Goal: Information Seeking & Learning: Learn about a topic

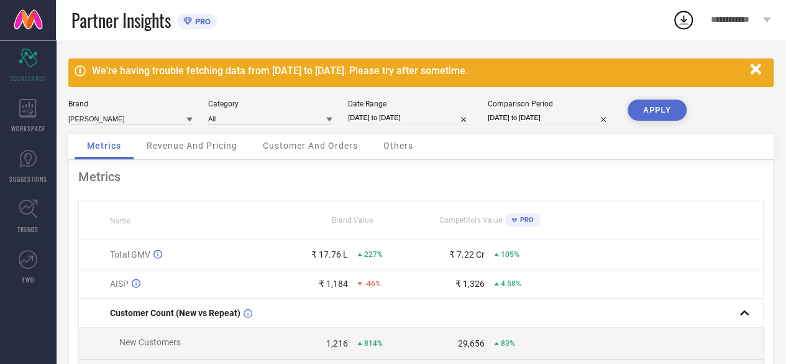
click at [191, 24] on icon at bounding box center [187, 21] width 9 height 8
click at [32, 267] on icon at bounding box center [28, 259] width 19 height 19
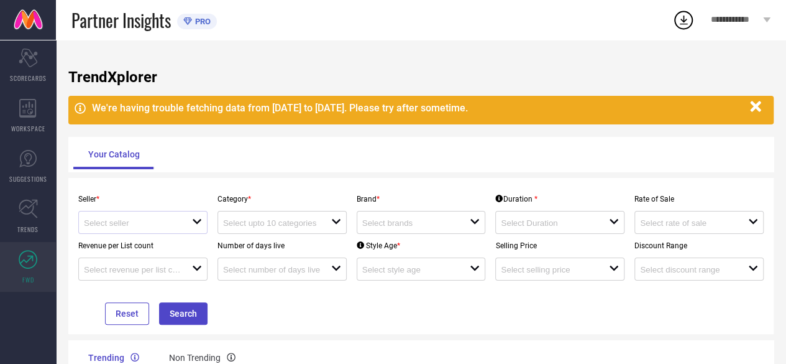
scroll to position [76, 0]
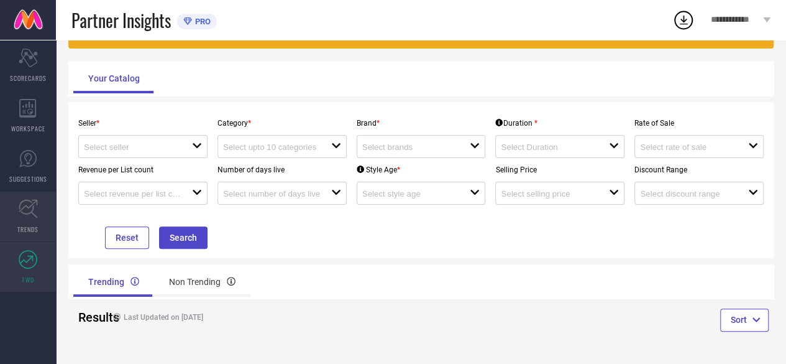
click at [29, 219] on link "TRENDS" at bounding box center [28, 216] width 56 height 50
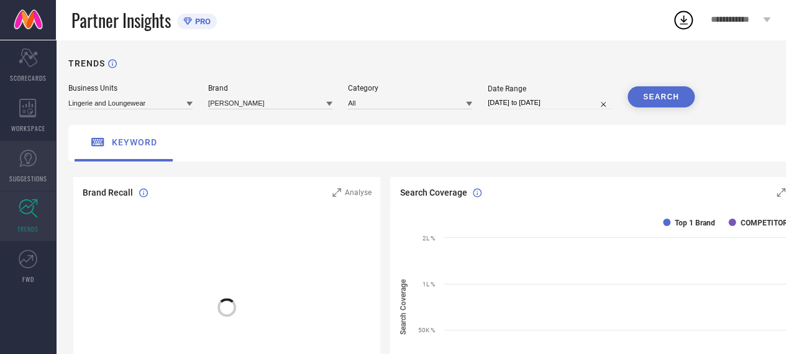
click at [34, 157] on icon at bounding box center [28, 158] width 19 height 19
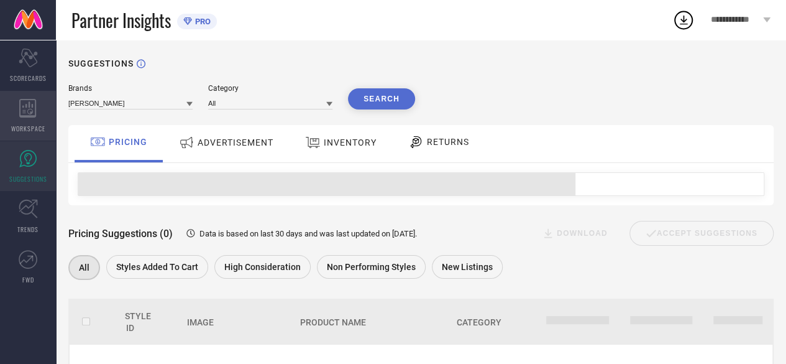
click at [42, 109] on div "WORKSPACE" at bounding box center [28, 116] width 56 height 50
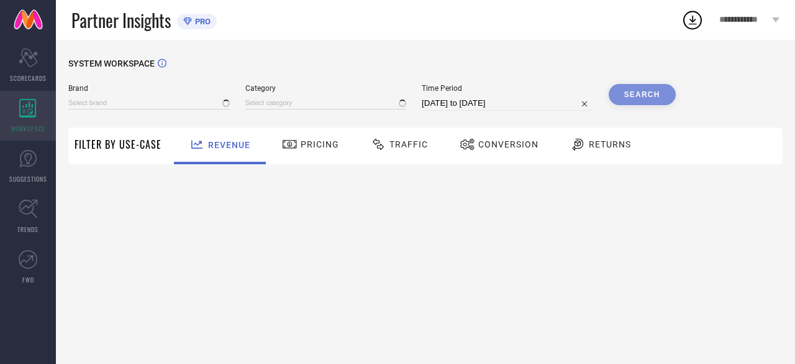
type input "[PERSON_NAME]"
type input "All"
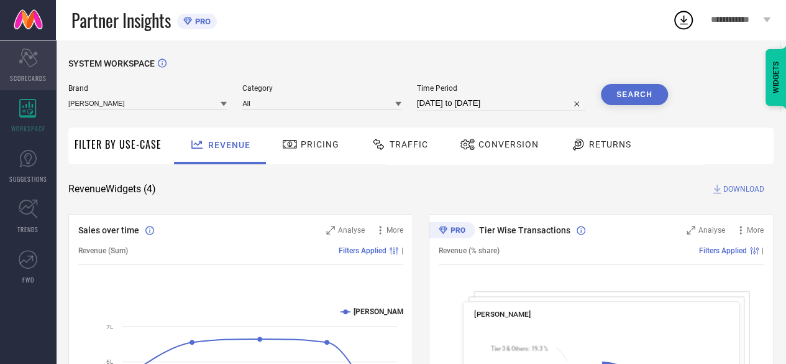
click at [40, 59] on div "Scorecard SCORECARDS" at bounding box center [28, 65] width 56 height 50
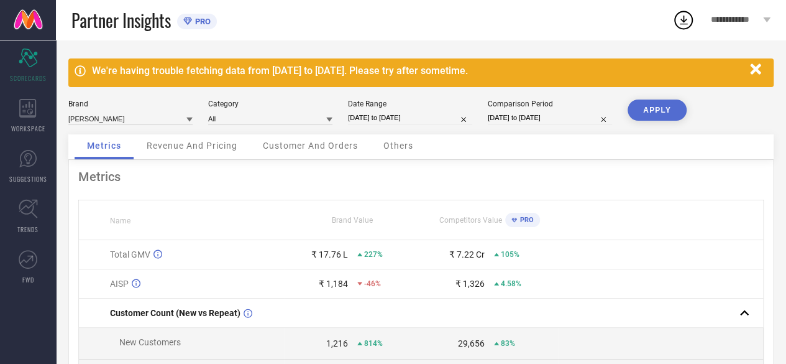
click at [191, 21] on icon at bounding box center [187, 21] width 9 height 8
click at [122, 21] on span "Partner Insights" at bounding box center [120, 19] width 99 height 25
click at [182, 21] on div "PRO" at bounding box center [194, 22] width 34 height 16
click at [186, 19] on icon at bounding box center [187, 21] width 9 height 8
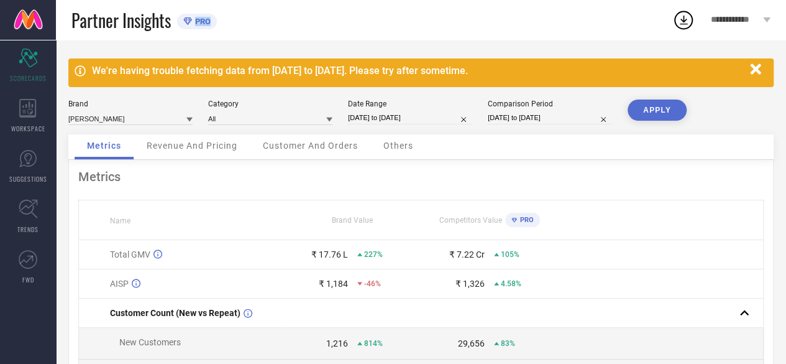
click at [186, 19] on icon at bounding box center [187, 21] width 9 height 8
click at [12, 21] on link at bounding box center [28, 20] width 56 height 40
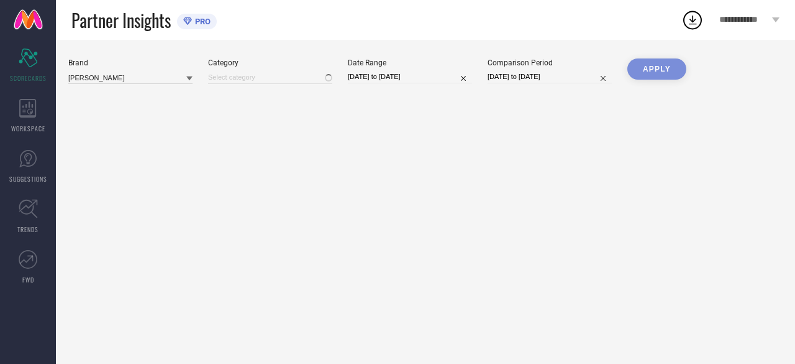
type input "All"
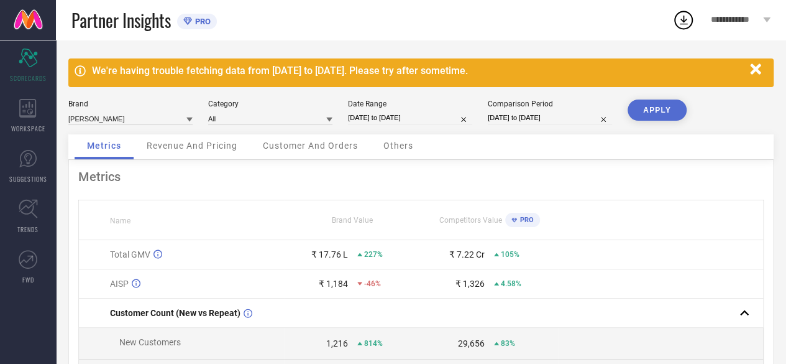
click at [716, 18] on span "**********" at bounding box center [735, 20] width 50 height 11
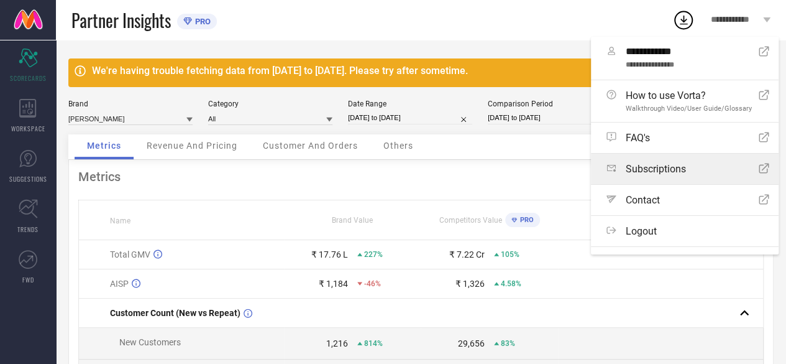
click at [664, 167] on span "Subscriptions" at bounding box center [656, 169] width 60 height 12
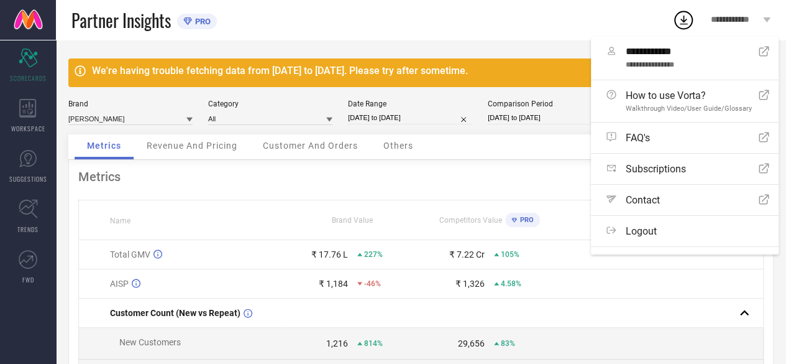
click at [373, 159] on div "Others" at bounding box center [398, 146] width 55 height 25
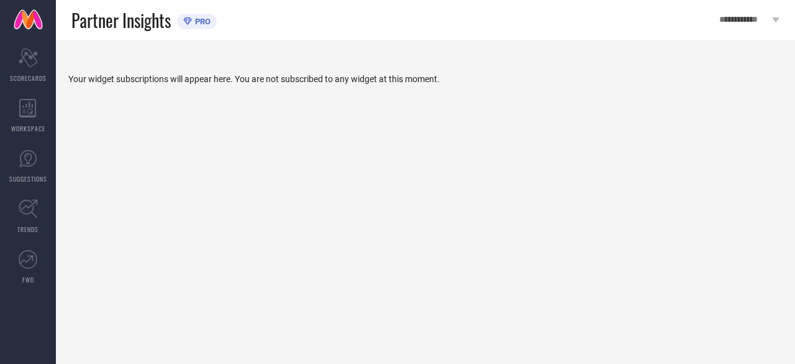
click at [783, 16] on div "**********" at bounding box center [749, 20] width 91 height 40
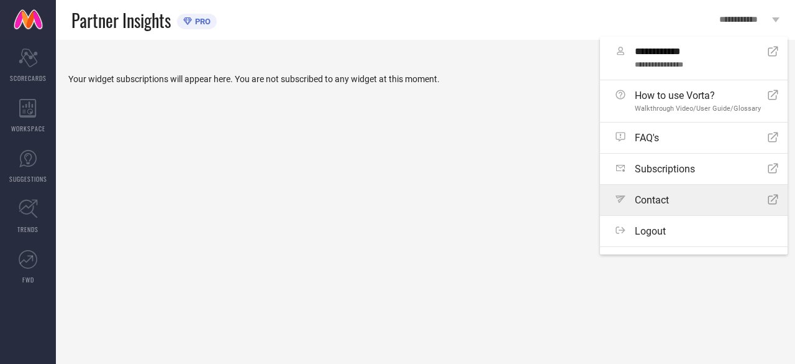
scroll to position [20, 0]
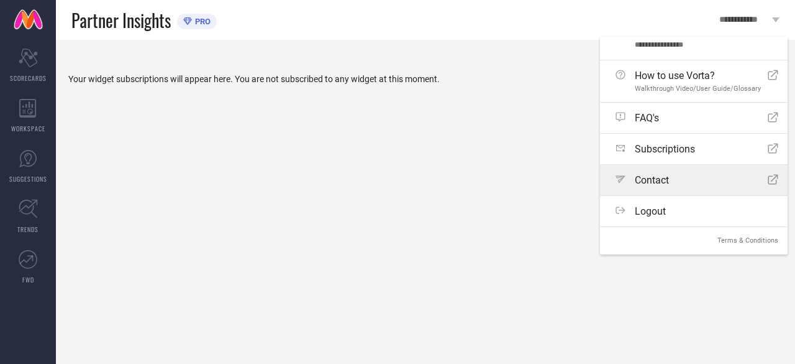
click at [676, 182] on div "Path Contact Open Icon" at bounding box center [697, 180] width 163 height 12
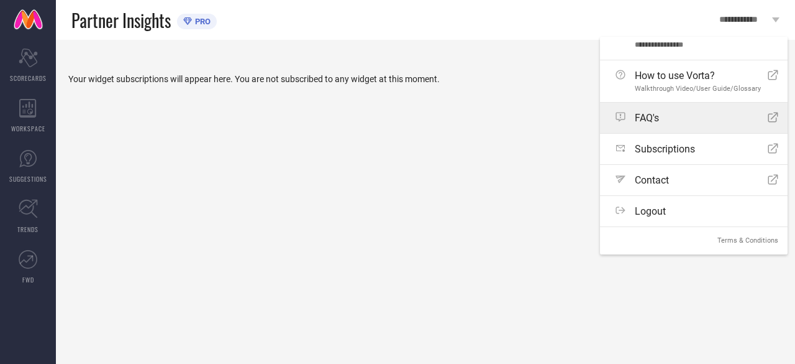
scroll to position [0, 0]
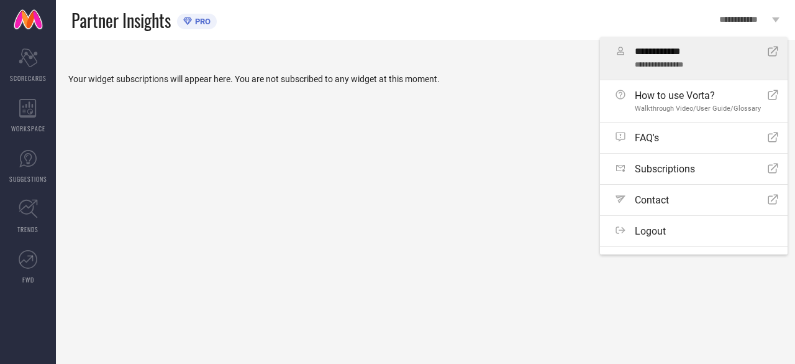
click at [682, 70] on link "**********" at bounding box center [694, 58] width 188 height 43
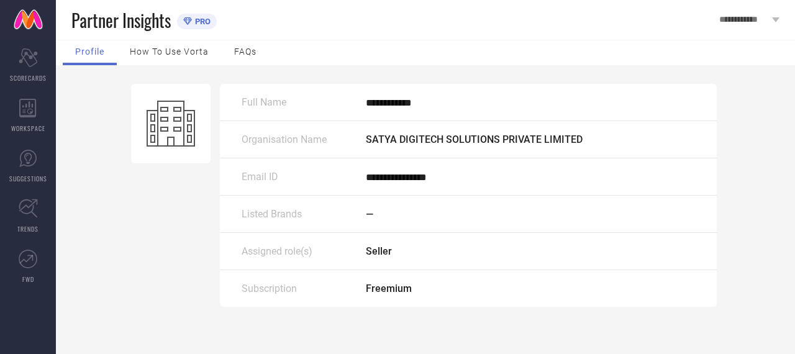
click at [213, 18] on div "PRO" at bounding box center [197, 22] width 40 height 16
click at [173, 45] on div "How to use Vorta" at bounding box center [169, 52] width 104 height 25
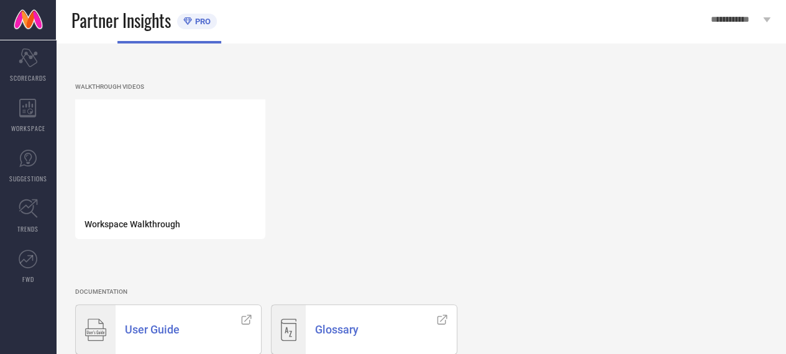
scroll to position [43, 0]
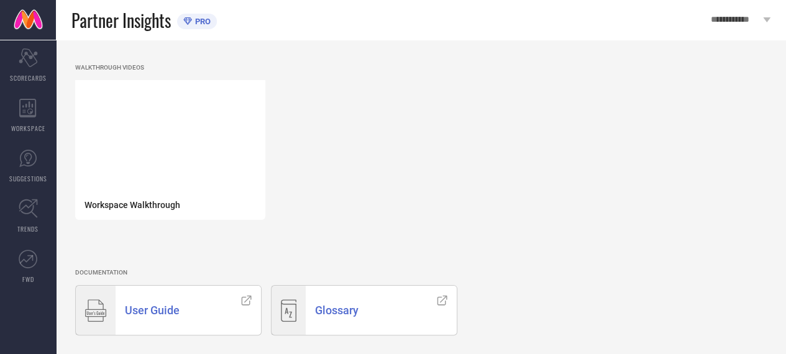
click at [195, 19] on span "PRO" at bounding box center [201, 21] width 19 height 9
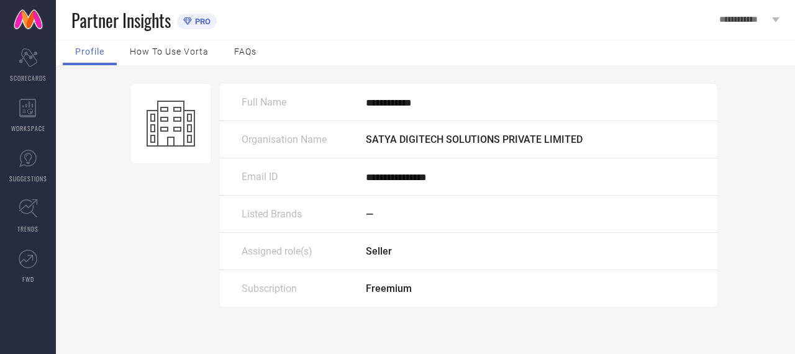
click at [260, 50] on div "FAQs" at bounding box center [245, 52] width 47 height 25
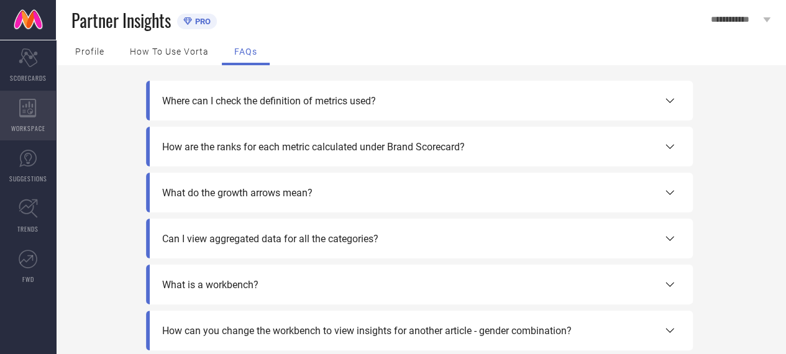
click at [35, 116] on icon at bounding box center [27, 108] width 17 height 19
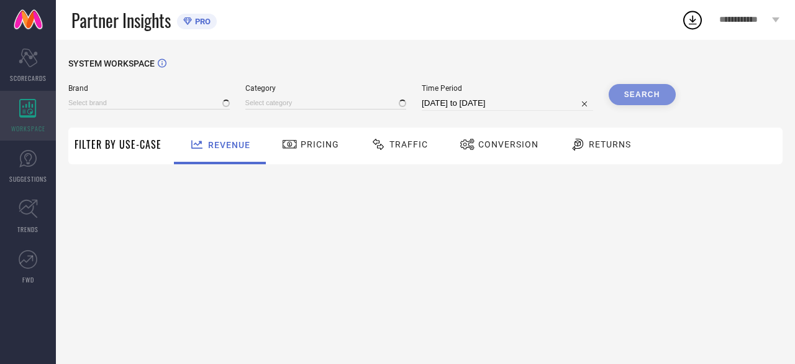
type input "[PERSON_NAME]"
type input "All"
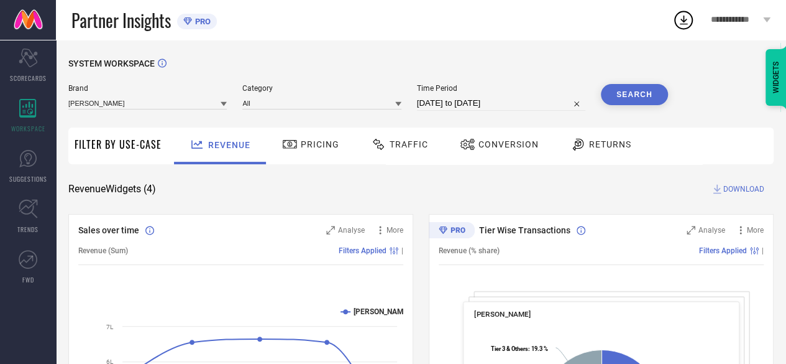
scroll to position [124, 0]
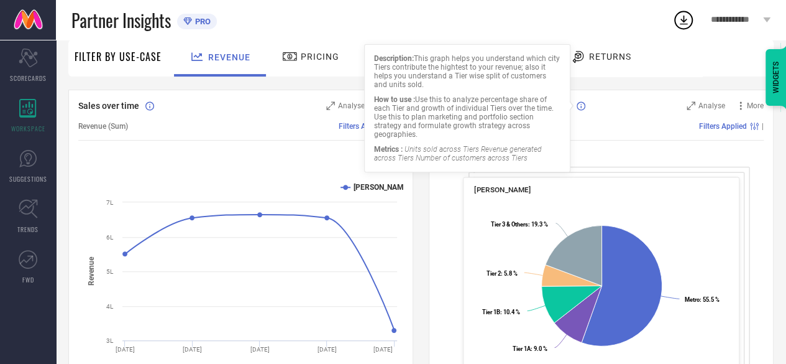
click at [579, 107] on icon at bounding box center [581, 105] width 9 height 9
click at [635, 148] on div "Tier Wise Transactions Analyse More Revenue (% share) Filters Applied | DORA DO…" at bounding box center [601, 244] width 345 height 311
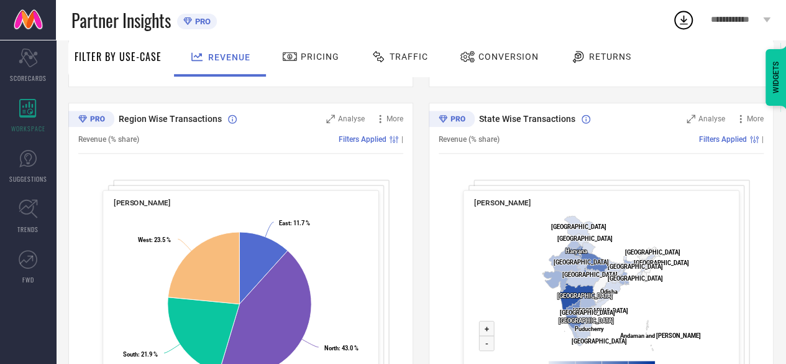
scroll to position [506, 0]
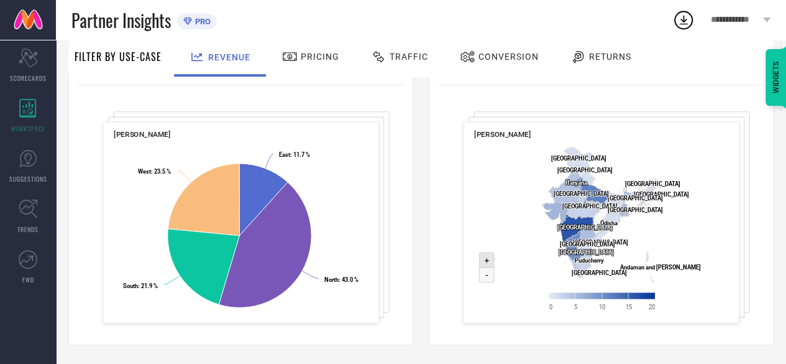
click at [487, 263] on text "+" at bounding box center [487, 259] width 4 height 9
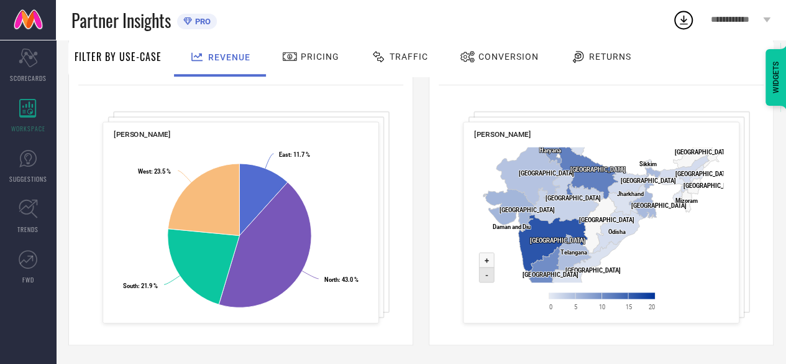
click at [485, 282] on icon at bounding box center [486, 274] width 15 height 15
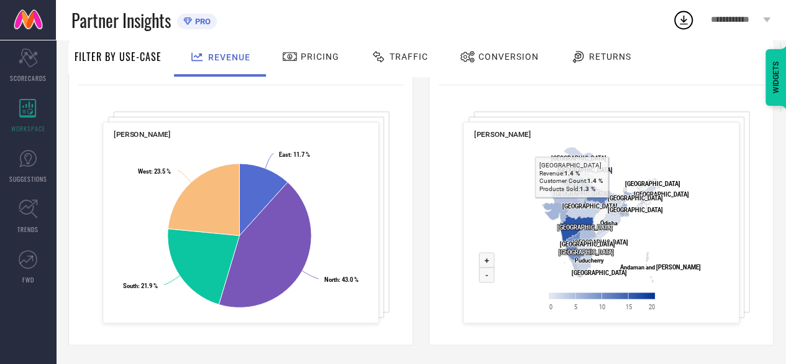
click at [551, 119] on div "State Wise Transactions Analyse More Revenue (% share) Filters Applied | DORA D…" at bounding box center [601, 189] width 345 height 311
drag, startPoint x: 554, startPoint y: 132, endPoint x: 461, endPoint y: 157, distance: 96.5
click at [461, 157] on div "State Wise Transactions Analyse More Revenue (% share) Filters Applied | DORA D…" at bounding box center [601, 189] width 345 height 311
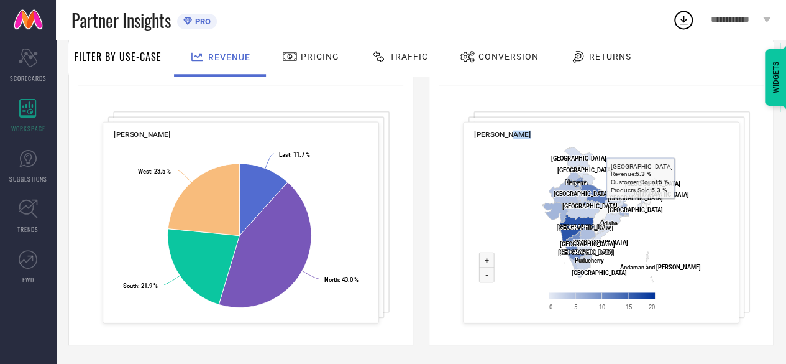
click at [726, 185] on rect at bounding box center [601, 232] width 255 height 180
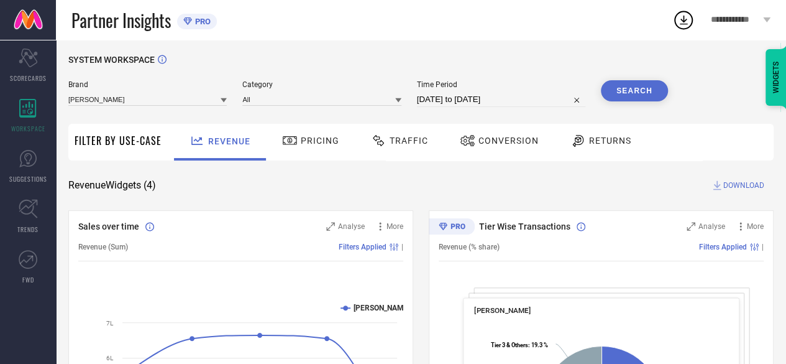
scroll to position [0, 0]
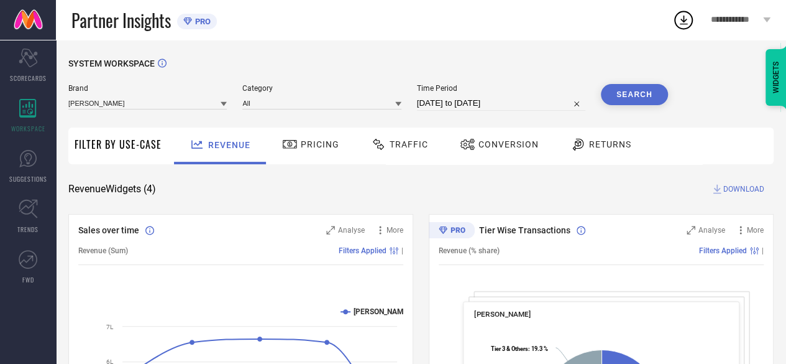
drag, startPoint x: 298, startPoint y: 141, endPoint x: 324, endPoint y: 147, distance: 26.8
click at [298, 141] on div "Pricing" at bounding box center [310, 144] width 63 height 21
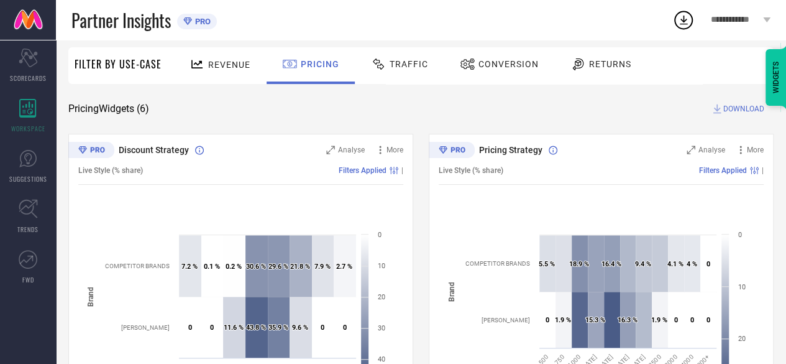
scroll to position [186, 0]
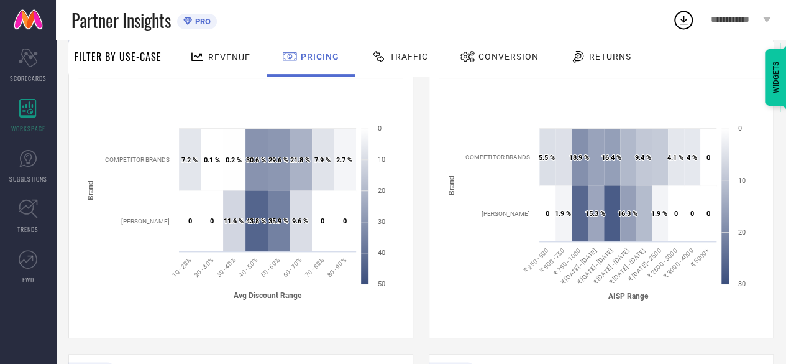
click at [597, 264] on text "₹ 1250 - 1500" at bounding box center [594, 265] width 39 height 39
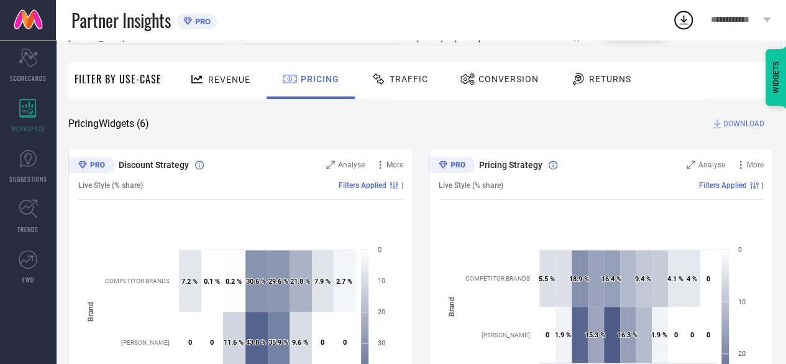
scroll to position [0, 0]
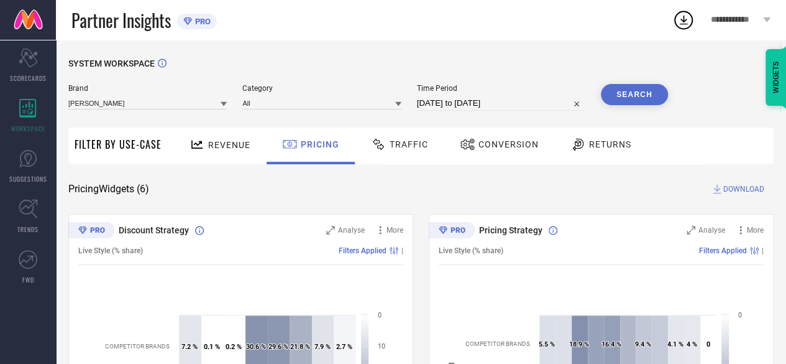
click at [607, 155] on div "Returns" at bounding box center [601, 145] width 92 height 37
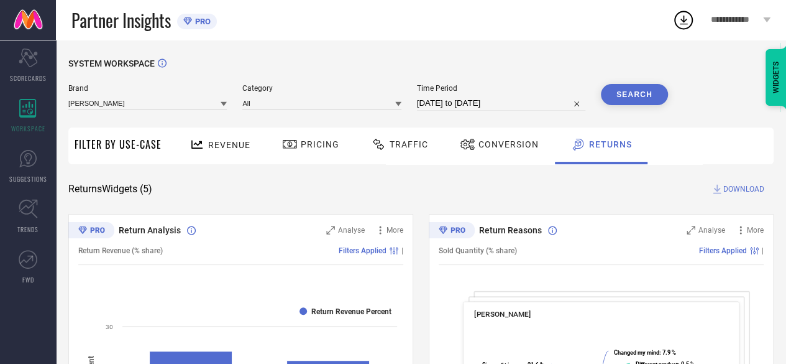
click at [774, 85] on div "WIDGETS" at bounding box center [776, 77] width 21 height 57
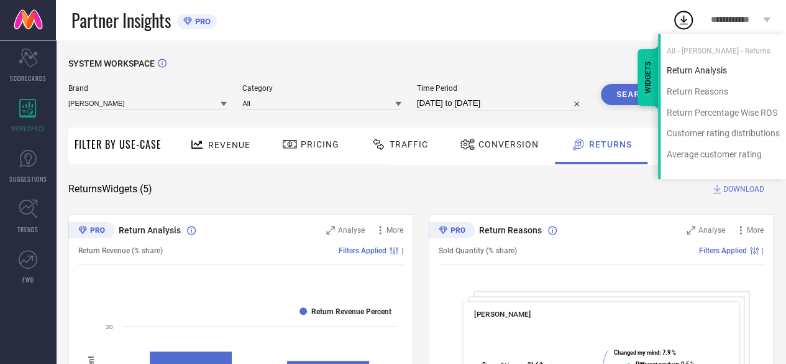
click at [700, 71] on div "Return Analysis" at bounding box center [724, 71] width 126 height 12
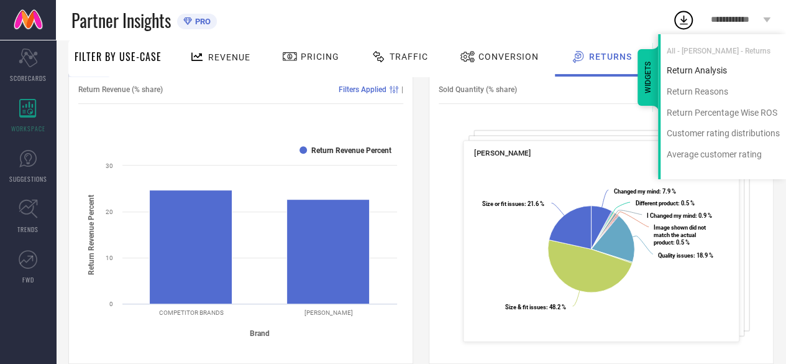
scroll to position [168, 0]
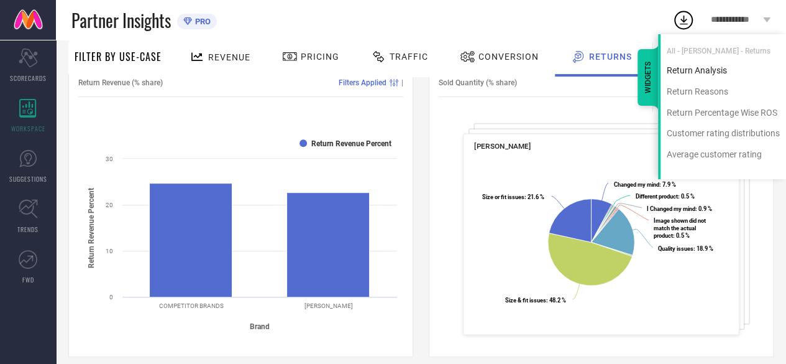
click at [700, 71] on div "Return Analysis" at bounding box center [724, 71] width 126 height 12
click at [701, 93] on div "Return Reasons" at bounding box center [724, 92] width 126 height 12
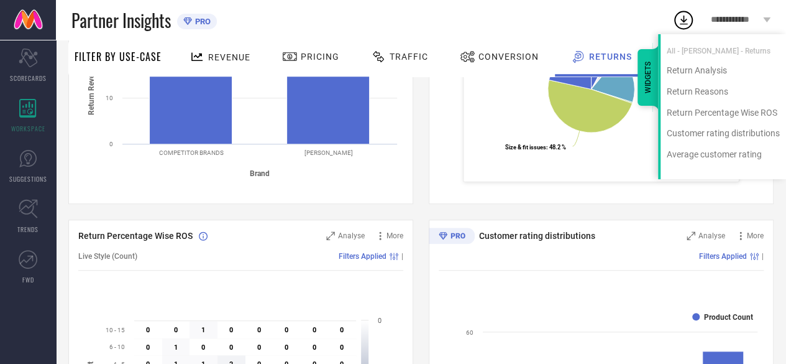
scroll to position [292, 0]
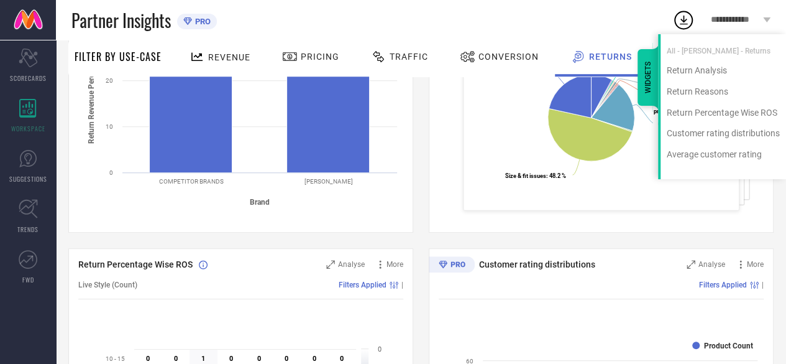
click at [649, 73] on div "WIDGETS" at bounding box center [648, 77] width 21 height 57
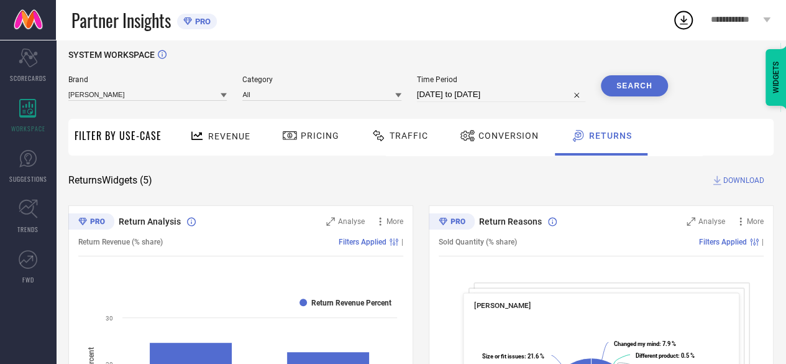
scroll to position [0, 0]
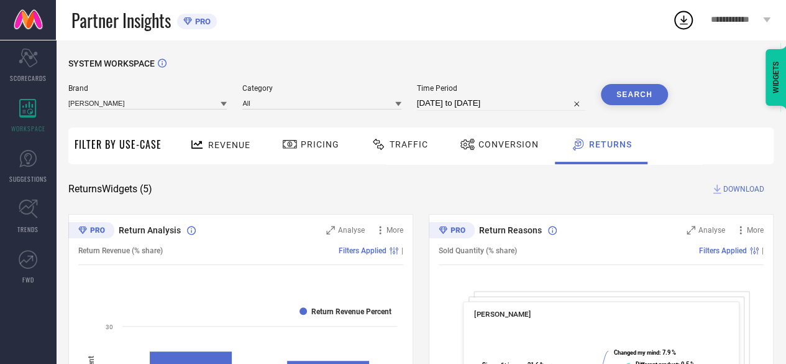
click at [504, 150] on div "Conversion" at bounding box center [499, 144] width 85 height 21
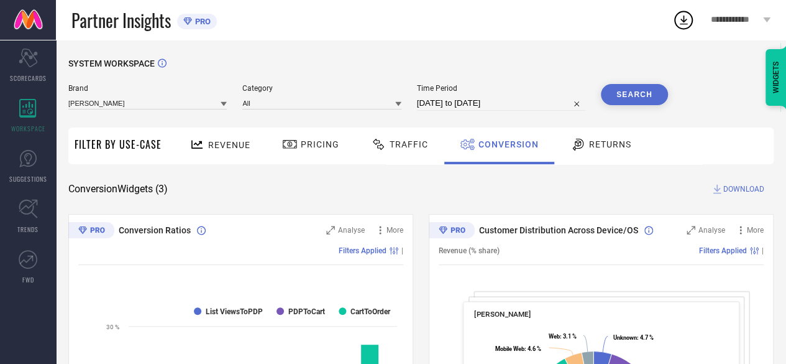
click at [401, 141] on span "Traffic" at bounding box center [409, 144] width 39 height 10
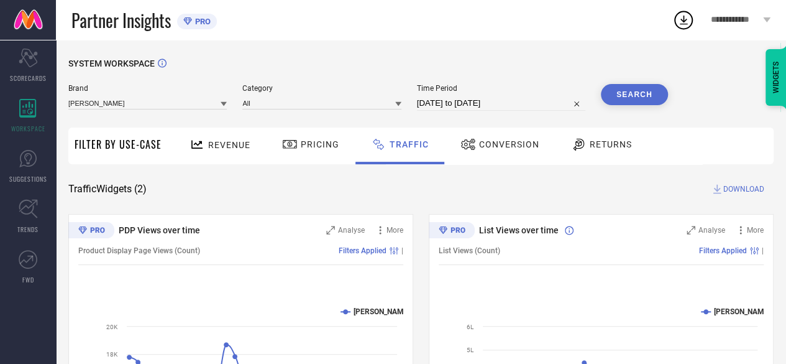
click at [387, 186] on div "Traffic Widgets ( 2 ) DOWNLOAD" at bounding box center [420, 189] width 705 height 12
click at [307, 145] on span "Pricing" at bounding box center [320, 144] width 39 height 10
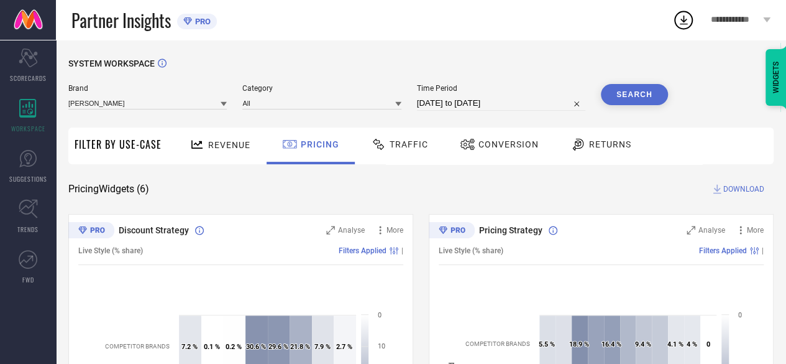
click at [230, 147] on span "Revenue" at bounding box center [229, 145] width 42 height 10
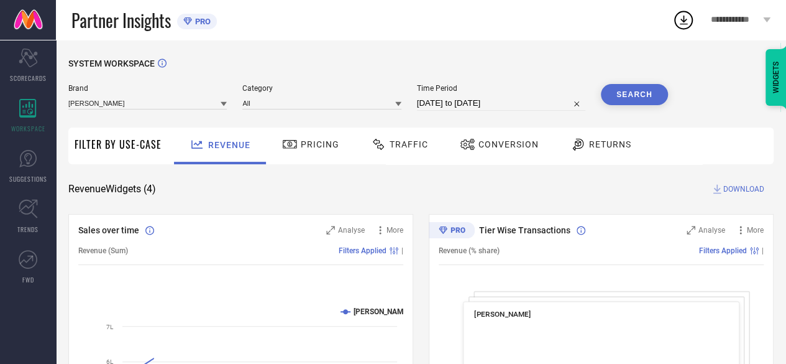
click at [118, 150] on span "Filter By Use-Case" at bounding box center [118, 144] width 87 height 15
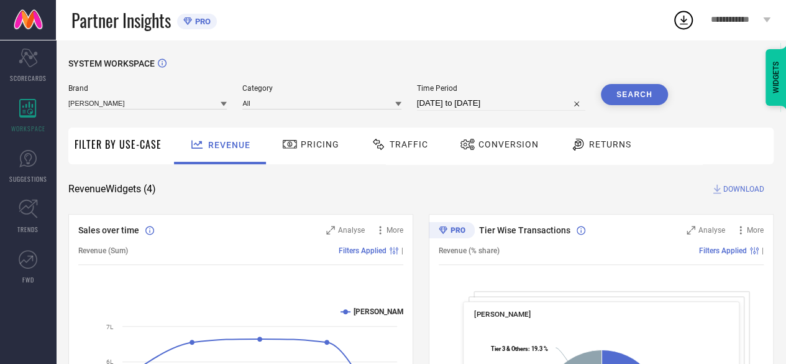
click at [136, 150] on span "Filter By Use-Case" at bounding box center [118, 144] width 87 height 15
click at [32, 79] on span "SCORECARDS" at bounding box center [28, 77] width 37 height 9
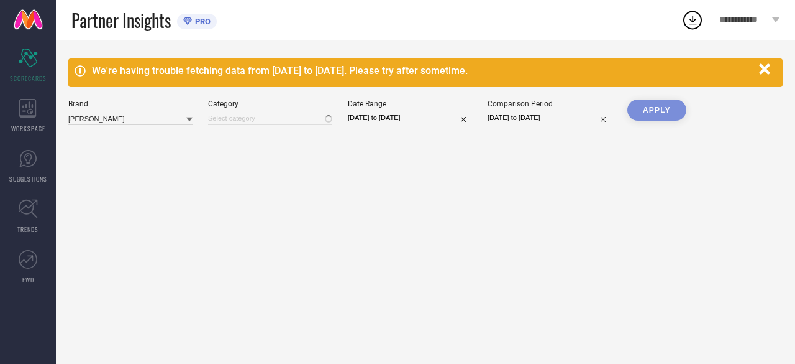
type input "All"
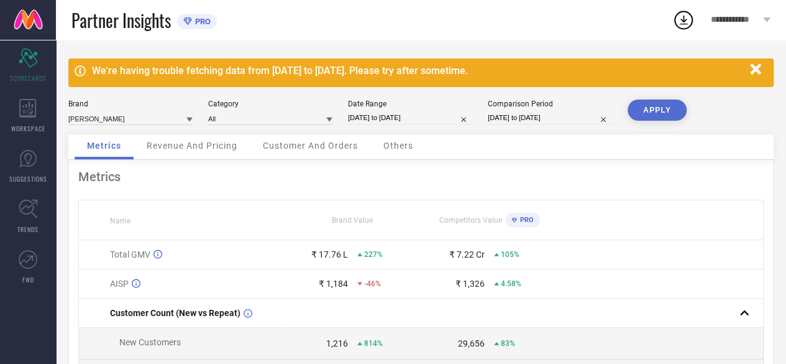
click at [426, 182] on div "Metrics" at bounding box center [420, 176] width 685 height 15
click at [442, 29] on div "Partner Insights PRO" at bounding box center [371, 20] width 601 height 40
